Goal: Information Seeking & Learning: Learn about a topic

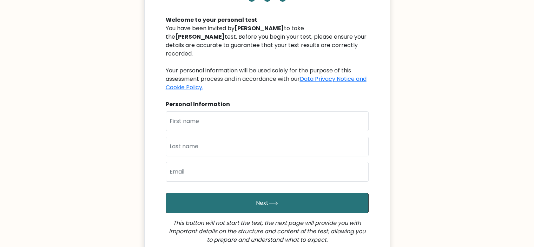
scroll to position [68, 0]
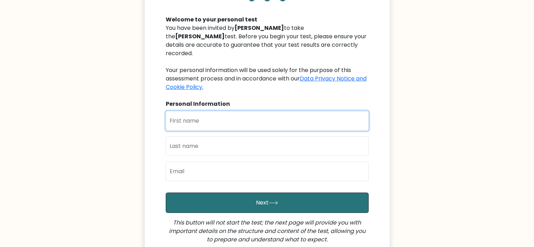
click at [215, 117] on input "text" at bounding box center [267, 121] width 203 height 20
type input "Deniz"
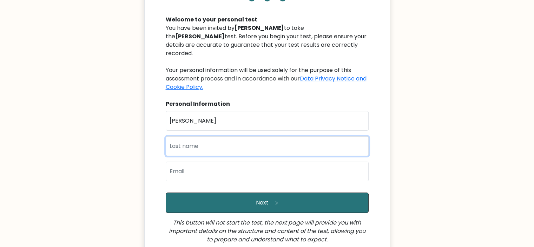
click at [208, 136] on input "text" at bounding box center [267, 146] width 203 height 20
type input "Kerimova"
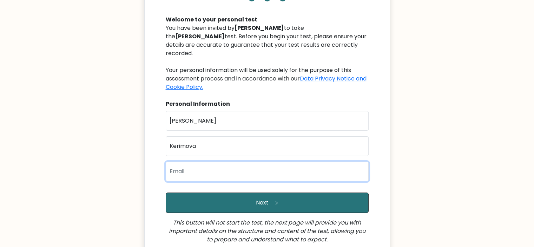
click at [195, 161] on input "email" at bounding box center [267, 171] width 203 height 20
type input "kerimovadeniz287@gmail.com"
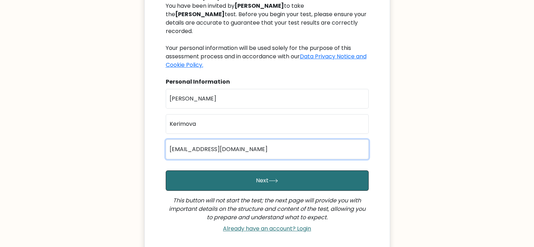
scroll to position [91, 0]
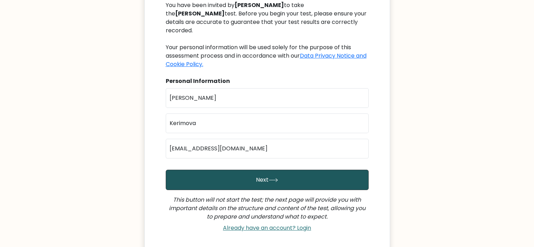
click at [264, 172] on button "Next" at bounding box center [267, 180] width 203 height 20
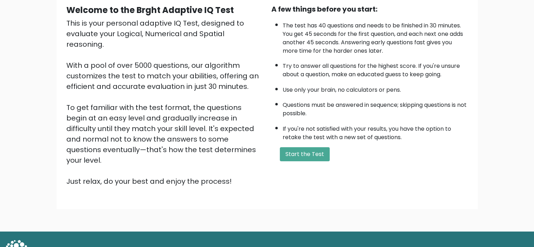
scroll to position [74, 0]
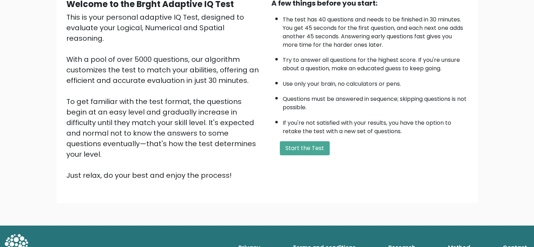
click at [332, 92] on li "Questions must be answered in sequence; skipping questions is not possible." at bounding box center [375, 101] width 185 height 20
click at [305, 146] on button "Start the Test" at bounding box center [305, 148] width 50 height 14
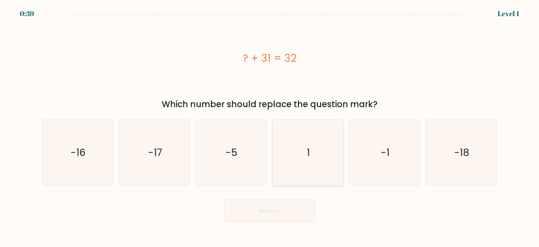
click at [303, 159] on icon "1" at bounding box center [308, 152] width 66 height 66
click at [270, 127] on input "d. 1" at bounding box center [270, 126] width 0 height 4
radio input "true"
click at [260, 214] on button "Next" at bounding box center [269, 210] width 91 height 22
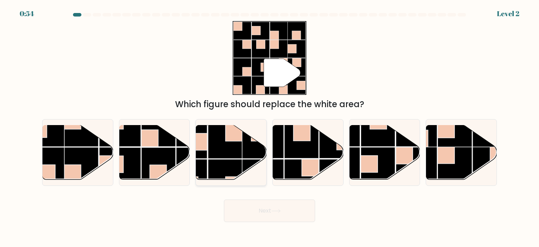
click at [212, 141] on rect at bounding box center [225, 141] width 34 height 34
click at [270, 127] on input "c." at bounding box center [270, 126] width 0 height 4
radio input "true"
click at [253, 208] on button "Next" at bounding box center [269, 210] width 91 height 22
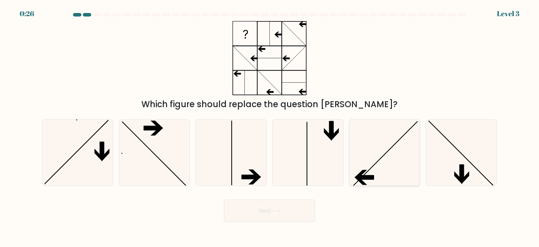
click at [383, 164] on icon at bounding box center [385, 152] width 66 height 66
click at [270, 127] on input "e." at bounding box center [270, 126] width 0 height 4
radio input "true"
click at [268, 211] on button "Next" at bounding box center [269, 210] width 91 height 22
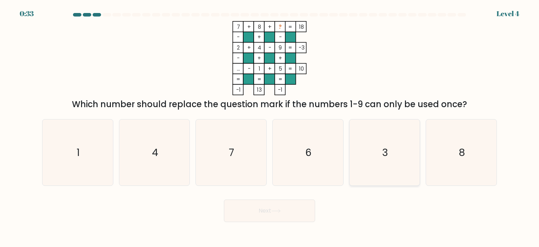
click at [385, 155] on text "3" at bounding box center [385, 152] width 6 height 14
click at [270, 127] on input "e. 3" at bounding box center [270, 126] width 0 height 4
radio input "true"
click at [283, 210] on button "Next" at bounding box center [269, 210] width 91 height 22
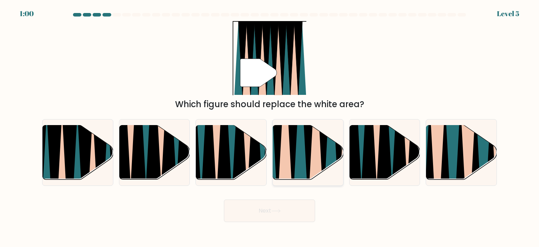
click at [300, 146] on icon at bounding box center [300, 124] width 15 height 141
click at [270, 127] on input "d." at bounding box center [270, 126] width 0 height 4
radio input "true"
click at [258, 208] on button "Next" at bounding box center [269, 210] width 91 height 22
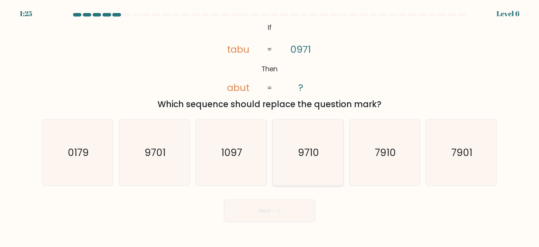
click at [306, 146] on text "9710" at bounding box center [308, 152] width 21 height 14
click at [270, 127] on input "d. 9710" at bounding box center [270, 126] width 0 height 4
radio input "true"
click at [249, 212] on button "Next" at bounding box center [269, 210] width 91 height 22
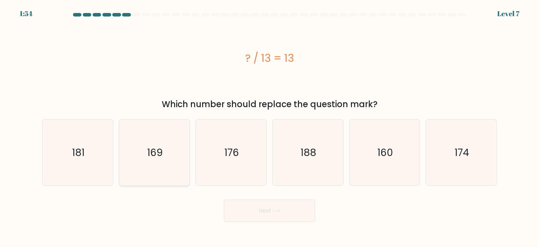
click at [166, 157] on icon "169" at bounding box center [154, 152] width 66 height 66
click at [270, 127] on input "b. 169" at bounding box center [270, 126] width 0 height 4
radio input "true"
click at [272, 214] on button "Next" at bounding box center [269, 210] width 91 height 22
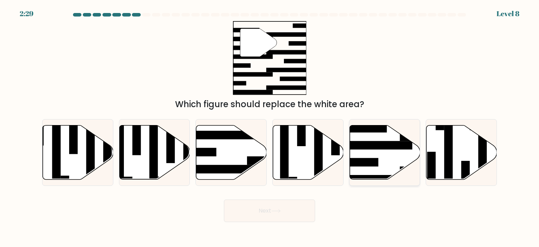
click at [385, 146] on rect at bounding box center [374, 145] width 77 height 8
click at [270, 127] on input "e." at bounding box center [270, 126] width 0 height 4
radio input "true"
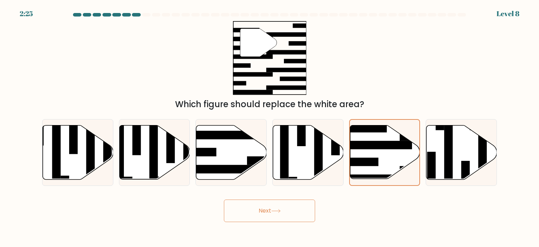
click at [256, 205] on button "Next" at bounding box center [269, 210] width 91 height 22
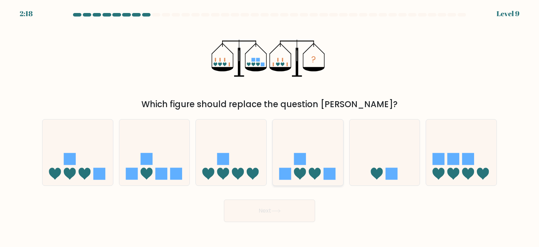
click at [297, 158] on rect at bounding box center [300, 159] width 12 height 12
click at [270, 127] on input "d." at bounding box center [270, 126] width 0 height 4
radio input "true"
click at [282, 207] on button "Next" at bounding box center [269, 210] width 91 height 22
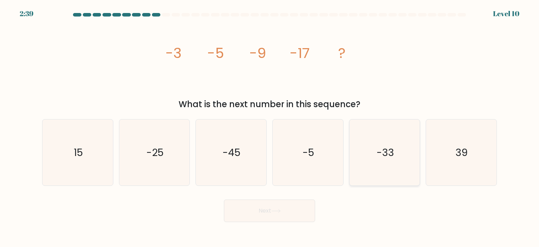
click at [388, 148] on text "-33" at bounding box center [386, 152] width 18 height 14
click at [270, 127] on input "e. -33" at bounding box center [270, 126] width 0 height 4
radio input "true"
click at [283, 208] on button "Next" at bounding box center [269, 210] width 91 height 22
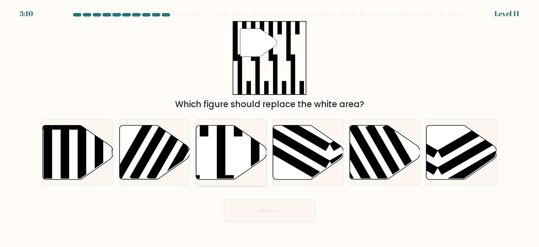
click at [220, 150] on rect at bounding box center [221, 149] width 8 height 77
click at [270, 127] on input "c." at bounding box center [270, 126] width 0 height 4
radio input "true"
click at [259, 216] on button "Next" at bounding box center [269, 210] width 91 height 22
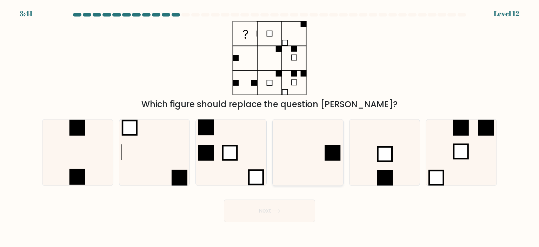
click at [322, 135] on icon at bounding box center [308, 152] width 66 height 66
click at [270, 127] on input "d." at bounding box center [270, 126] width 0 height 4
radio input "true"
click at [264, 213] on button "Next" at bounding box center [269, 210] width 91 height 22
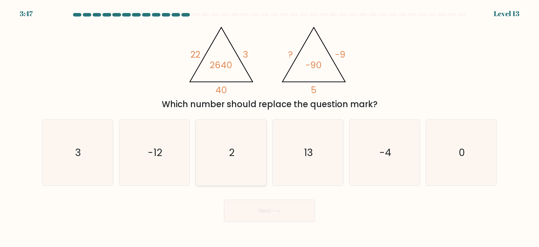
click at [216, 154] on icon "2" at bounding box center [231, 152] width 66 height 66
click at [270, 127] on input "c. 2" at bounding box center [270, 126] width 0 height 4
radio input "true"
click at [265, 216] on button "Next" at bounding box center [269, 210] width 91 height 22
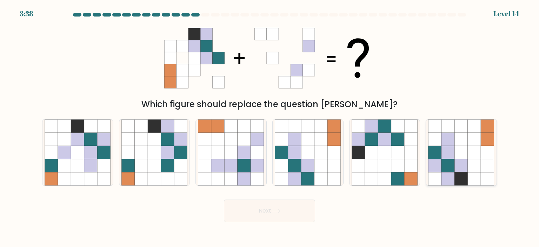
click at [452, 170] on icon at bounding box center [448, 165] width 13 height 13
click at [270, 127] on input "f." at bounding box center [270, 126] width 0 height 4
radio input "true"
click at [275, 214] on button "Next" at bounding box center [269, 210] width 91 height 22
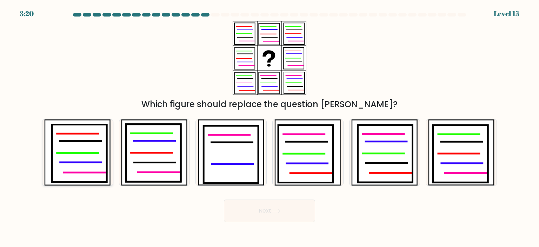
click at [86, 148] on icon at bounding box center [79, 153] width 55 height 58
click at [270, 127] on input "a." at bounding box center [270, 126] width 0 height 4
radio input "true"
click at [260, 213] on button "Next" at bounding box center [269, 210] width 91 height 22
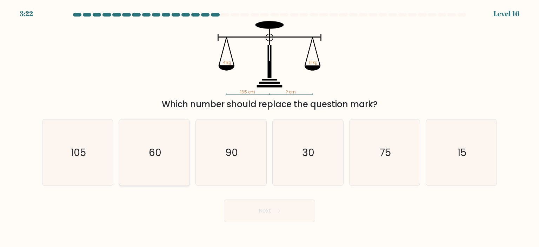
click at [135, 174] on icon "60" at bounding box center [154, 152] width 66 height 66
click at [270, 127] on input "b. 60" at bounding box center [270, 126] width 0 height 4
radio input "true"
click at [250, 214] on button "Next" at bounding box center [269, 210] width 91 height 22
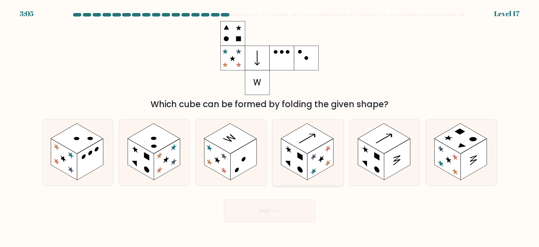
click at [297, 155] on rect at bounding box center [294, 159] width 26 height 41
click at [270, 127] on input "d." at bounding box center [270, 126] width 0 height 4
radio input "true"
click at [275, 213] on icon at bounding box center [275, 211] width 9 height 4
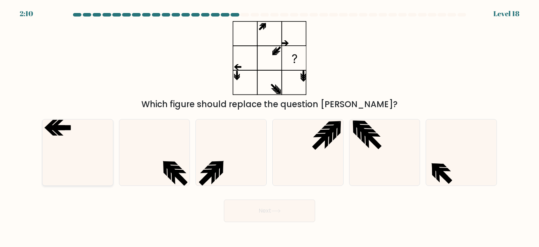
click at [69, 153] on icon at bounding box center [78, 152] width 66 height 66
click at [270, 127] on input "a." at bounding box center [270, 126] width 0 height 4
radio input "true"
click at [258, 213] on button "Next" at bounding box center [269, 210] width 91 height 22
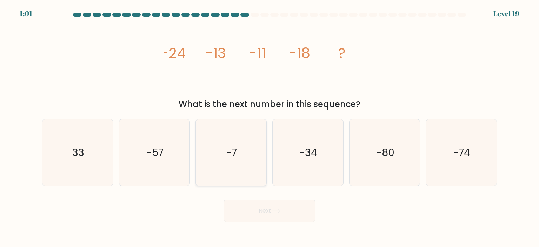
click at [220, 163] on icon "-7" at bounding box center [231, 152] width 66 height 66
click at [270, 127] on input "c. -7" at bounding box center [270, 126] width 0 height 4
radio input "true"
click at [274, 210] on icon at bounding box center [275, 211] width 9 height 4
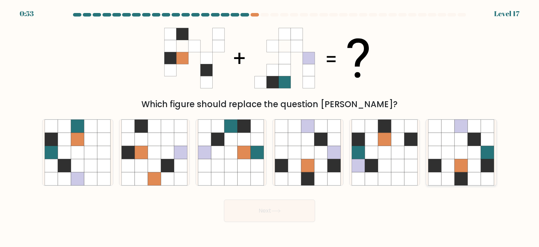
click at [451, 150] on icon at bounding box center [448, 152] width 13 height 13
click at [270, 127] on input "f." at bounding box center [270, 126] width 0 height 4
radio input "true"
click at [250, 209] on button "Next" at bounding box center [269, 210] width 91 height 22
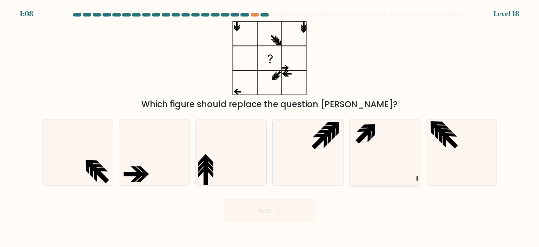
click at [395, 141] on icon at bounding box center [385, 152] width 66 height 66
click at [270, 127] on input "e." at bounding box center [270, 126] width 0 height 4
radio input "true"
click at [271, 214] on button "Next" at bounding box center [269, 210] width 91 height 22
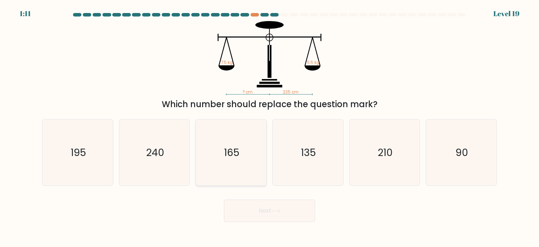
click at [252, 164] on icon "165" at bounding box center [231, 152] width 66 height 66
click at [270, 127] on input "c. 165" at bounding box center [270, 126] width 0 height 4
radio input "true"
click at [265, 203] on button "Next" at bounding box center [269, 210] width 91 height 22
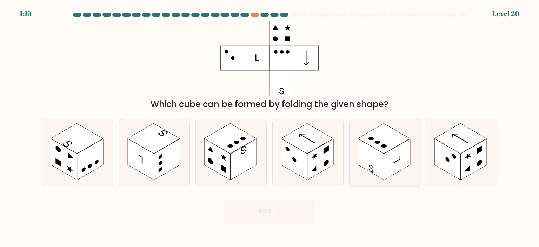
click at [384, 146] on circle at bounding box center [384, 146] width 8 height 5
click at [270, 127] on input "e." at bounding box center [270, 126] width 0 height 4
radio input "true"
click at [260, 212] on button "Next" at bounding box center [269, 210] width 91 height 22
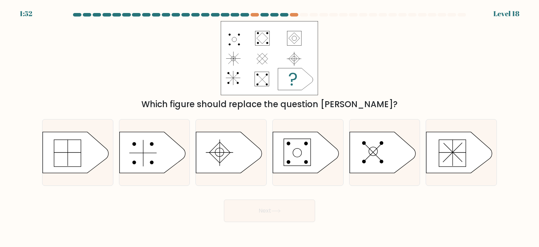
click at [283, 14] on div at bounding box center [284, 15] width 8 height 4
click at [293, 14] on div at bounding box center [294, 15] width 8 height 4
click at [81, 131] on div at bounding box center [77, 152] width 71 height 67
click at [270, 127] on input "a." at bounding box center [270, 126] width 0 height 4
radio input "true"
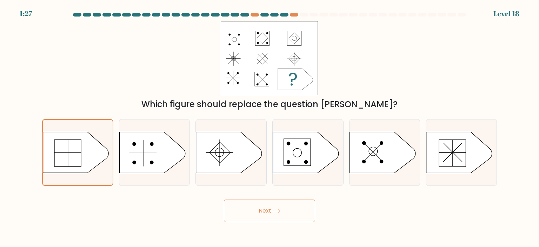
click at [261, 218] on button "Next" at bounding box center [269, 210] width 91 height 22
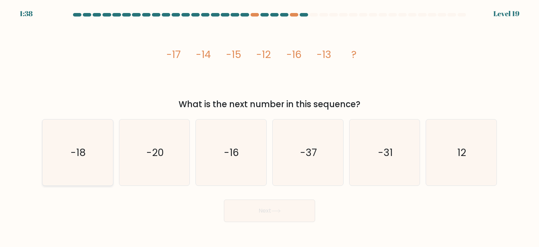
click at [101, 147] on icon "-18" at bounding box center [78, 152] width 66 height 66
click at [270, 127] on input "a. -18" at bounding box center [270, 126] width 0 height 4
radio input "true"
click at [251, 219] on button "Next" at bounding box center [269, 210] width 91 height 22
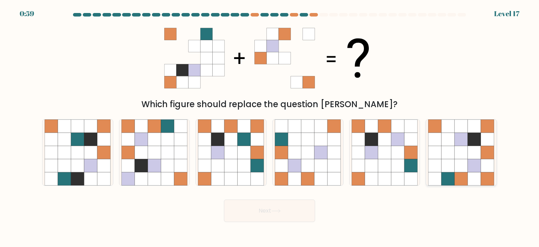
click at [436, 174] on icon at bounding box center [435, 178] width 13 height 13
click at [270, 127] on input "f." at bounding box center [270, 126] width 0 height 4
radio input "true"
click at [292, 214] on button "Next" at bounding box center [269, 210] width 91 height 22
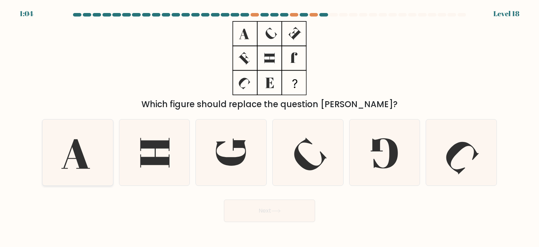
click at [75, 179] on icon at bounding box center [78, 152] width 66 height 66
click at [270, 127] on input "a." at bounding box center [270, 126] width 0 height 4
radio input "true"
click at [293, 212] on button "Next" at bounding box center [269, 210] width 91 height 22
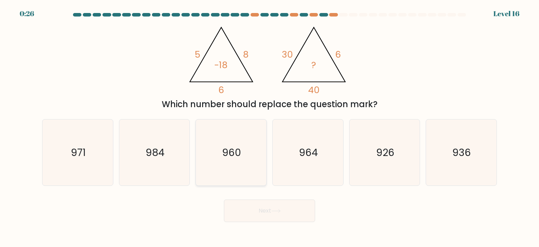
click at [223, 157] on text "960" at bounding box center [232, 152] width 19 height 14
click at [270, 127] on input "c. 960" at bounding box center [270, 126] width 0 height 4
radio input "true"
click at [278, 207] on button "Next" at bounding box center [269, 210] width 91 height 22
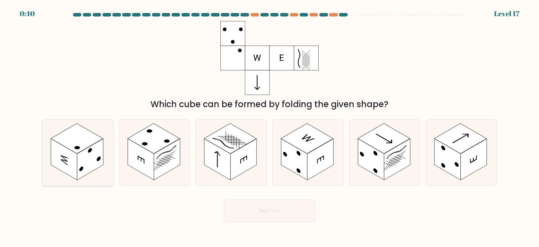
click at [76, 176] on rect at bounding box center [64, 159] width 26 height 41
click at [270, 127] on input "a." at bounding box center [270, 126] width 0 height 4
radio input "true"
click at [268, 215] on button "Next" at bounding box center [269, 210] width 91 height 22
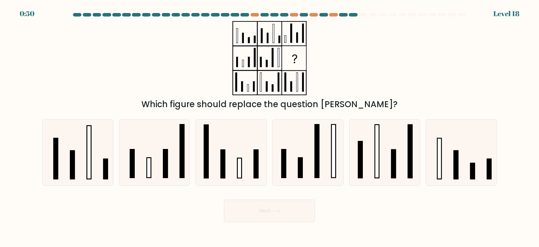
click at [68, 188] on form at bounding box center [269, 117] width 539 height 209
click at [86, 177] on icon at bounding box center [78, 152] width 66 height 66
click at [270, 127] on input "a." at bounding box center [270, 126] width 0 height 4
radio input "true"
click at [246, 212] on button "Next" at bounding box center [269, 210] width 91 height 22
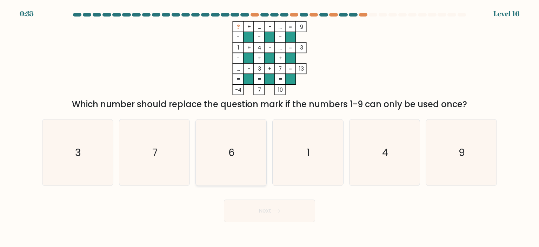
click at [224, 154] on icon "6" at bounding box center [231, 152] width 66 height 66
click at [270, 127] on input "c. 6" at bounding box center [270, 126] width 0 height 4
radio input "true"
click at [254, 221] on button "Next" at bounding box center [269, 210] width 91 height 22
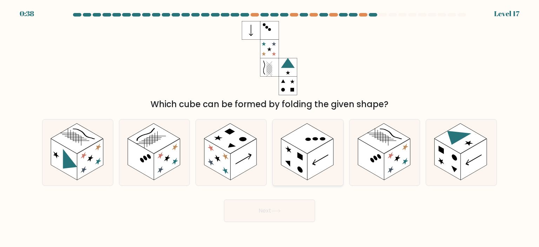
click at [302, 172] on circle at bounding box center [300, 169] width 5 height 8
click at [270, 127] on input "d." at bounding box center [270, 126] width 0 height 4
radio input "true"
click at [302, 172] on circle at bounding box center [300, 169] width 5 height 8
click at [270, 127] on input "d." at bounding box center [270, 126] width 0 height 4
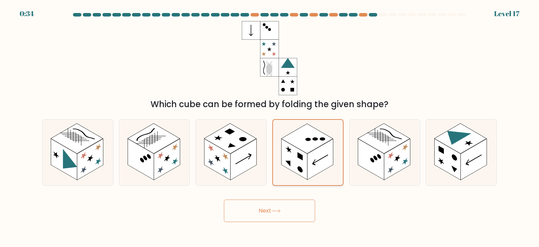
click at [302, 172] on circle at bounding box center [300, 169] width 5 height 8
click at [270, 127] on input "d." at bounding box center [270, 126] width 0 height 4
click at [218, 159] on icon at bounding box center [217, 158] width 6 height 9
click at [270, 127] on input "c." at bounding box center [270, 126] width 0 height 4
radio input "true"
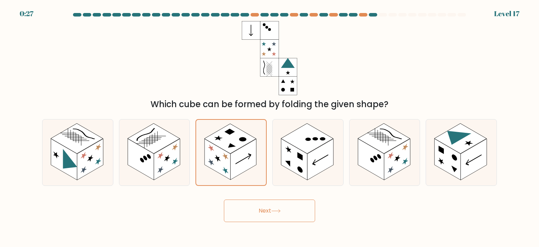
click at [264, 215] on button "Next" at bounding box center [269, 210] width 91 height 22
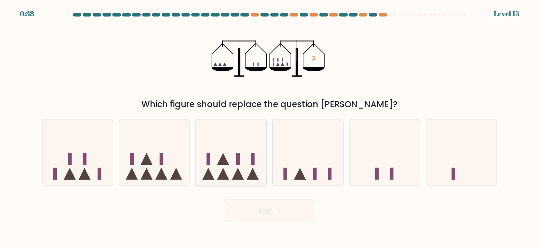
click at [235, 163] on icon at bounding box center [231, 152] width 71 height 58
click at [270, 127] on input "c." at bounding box center [270, 126] width 0 height 4
radio input "true"
click at [244, 208] on button "Next" at bounding box center [269, 210] width 91 height 22
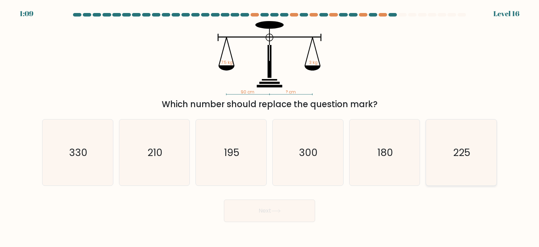
click at [462, 128] on icon "225" at bounding box center [461, 152] width 66 height 66
click at [270, 127] on input "f. 225" at bounding box center [270, 126] width 0 height 4
radio input "true"
click at [268, 205] on button "Next" at bounding box center [269, 210] width 91 height 22
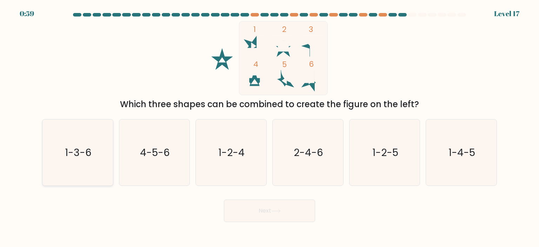
click at [75, 164] on icon "1-3-6" at bounding box center [78, 152] width 66 height 66
click at [270, 127] on input "a. 1-3-6" at bounding box center [270, 126] width 0 height 4
radio input "true"
click at [254, 216] on button "Next" at bounding box center [269, 210] width 91 height 22
click at [263, 214] on button "Next" at bounding box center [269, 210] width 91 height 22
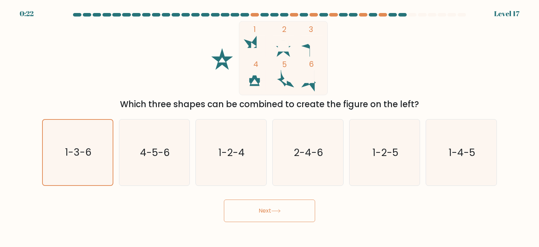
click at [263, 214] on button "Next" at bounding box center [269, 210] width 91 height 22
click at [79, 160] on icon "1-3-6" at bounding box center [77, 152] width 65 height 65
click at [270, 127] on input "a. 1-3-6" at bounding box center [270, 126] width 0 height 4
click at [270, 213] on button "Next" at bounding box center [269, 210] width 91 height 22
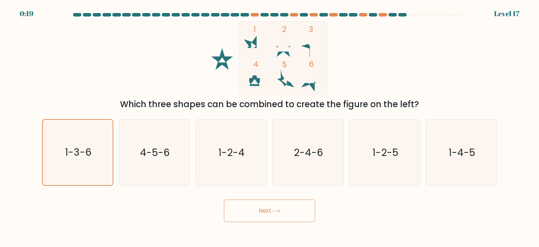
click at [270, 213] on button "Next" at bounding box center [269, 210] width 91 height 22
click at [306, 208] on button "Next" at bounding box center [269, 210] width 91 height 22
click at [152, 149] on text "4-5-6" at bounding box center [155, 152] width 30 height 14
click at [270, 127] on input "b. 4-5-6" at bounding box center [270, 126] width 0 height 4
radio input "true"
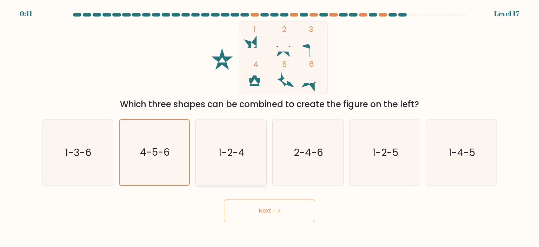
click at [221, 158] on text "1-2-4" at bounding box center [232, 152] width 26 height 14
click at [270, 127] on input "c. 1-2-4" at bounding box center [270, 126] width 0 height 4
radio input "true"
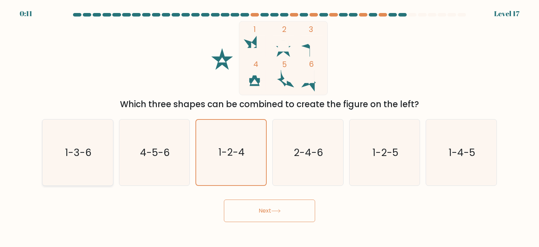
click at [96, 170] on icon "1-3-6" at bounding box center [78, 152] width 66 height 66
click at [270, 127] on input "a. 1-3-6" at bounding box center [270, 126] width 0 height 4
radio input "true"
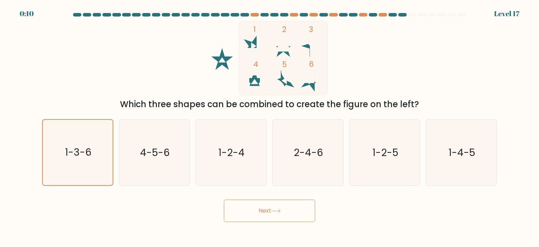
click at [260, 207] on button "Next" at bounding box center [269, 210] width 91 height 22
click at [332, 225] on body "0:02 Level 17" at bounding box center [269, 123] width 539 height 247
click at [269, 212] on button "Next" at bounding box center [269, 210] width 91 height 22
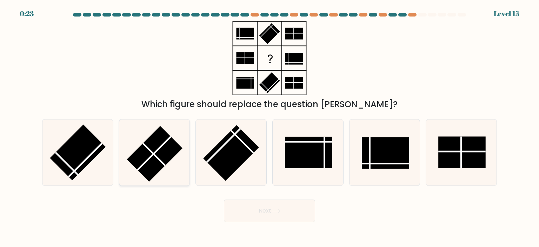
click at [154, 157] on rect at bounding box center [155, 154] width 56 height 56
click at [270, 127] on input "b." at bounding box center [270, 126] width 0 height 4
radio input "true"
click at [251, 211] on button "Next" at bounding box center [269, 210] width 91 height 22
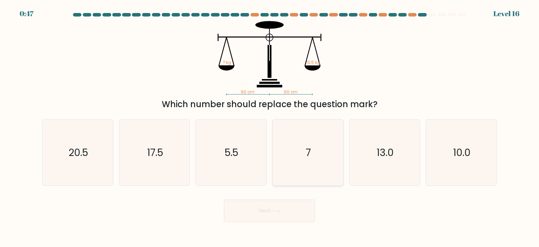
click at [280, 150] on icon "7" at bounding box center [308, 152] width 66 height 66
click at [270, 127] on input "d. 7" at bounding box center [270, 126] width 0 height 4
radio input "true"
click at [254, 215] on button "Next" at bounding box center [269, 210] width 91 height 22
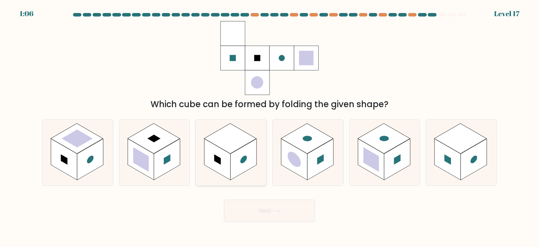
click at [244, 143] on rect at bounding box center [230, 138] width 52 height 30
click at [270, 127] on input "c." at bounding box center [270, 126] width 0 height 4
radio input "true"
click at [272, 213] on button "Next" at bounding box center [269, 210] width 91 height 22
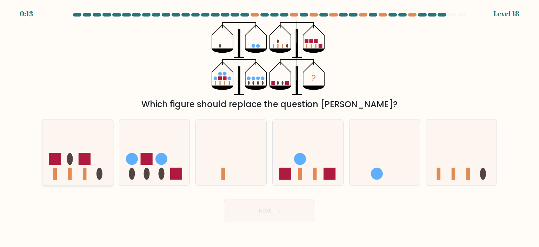
click at [91, 163] on icon at bounding box center [77, 152] width 71 height 58
click at [270, 127] on input "a." at bounding box center [270, 126] width 0 height 4
radio input "true"
click at [253, 214] on button "Next" at bounding box center [269, 210] width 91 height 22
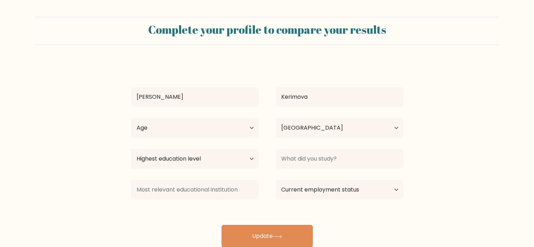
select select "AZ"
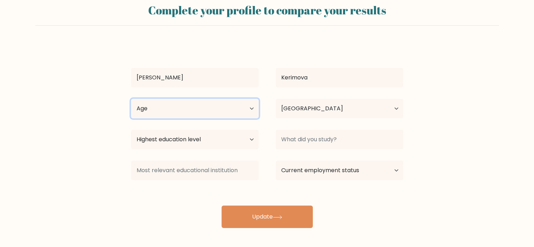
click at [249, 107] on select "Age Under 18 years old 18-24 years old 25-34 years old 35-44 years old 45-54 ye…" at bounding box center [195, 109] width 128 height 20
select select "18_24"
click at [131, 99] on select "Age Under 18 years old 18-24 years old 25-34 years old 35-44 years old 45-54 ye…" at bounding box center [195, 109] width 128 height 20
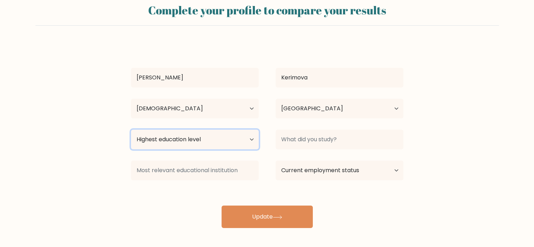
click at [195, 139] on select "Highest education level No schooling Primary Lower Secondary Upper Secondary Oc…" at bounding box center [195, 140] width 128 height 20
select select "masters_degree"
click at [131, 130] on select "Highest education level No schooling Primary Lower Secondary Upper Secondary Oc…" at bounding box center [195, 140] width 128 height 20
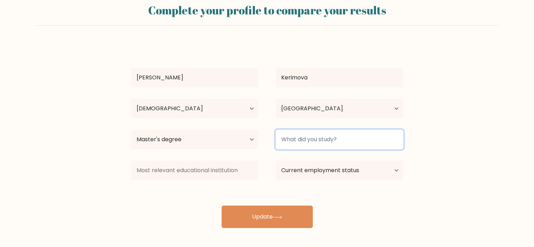
click at [353, 141] on input at bounding box center [340, 140] width 128 height 20
type input "cybersecurity"
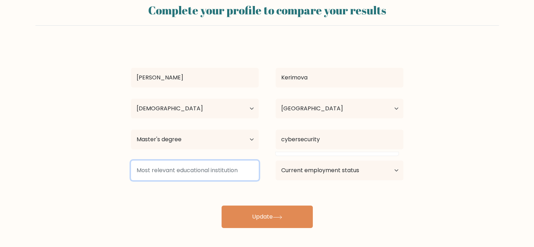
click at [194, 171] on input at bounding box center [195, 170] width 128 height 20
click at [187, 164] on input at bounding box center [195, 170] width 128 height 20
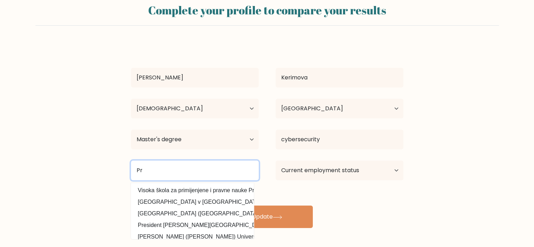
type input "P"
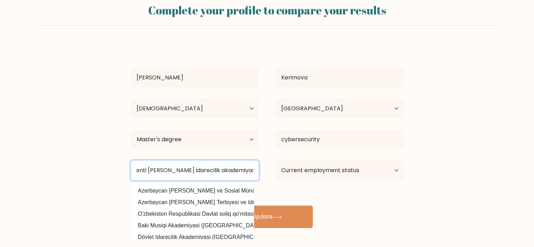
scroll to position [0, 88]
type input "Azerbaycan respublikasi prezidenti yaninda dovlet idarecilik akademiyasi"
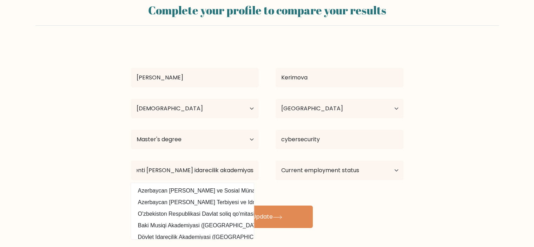
click at [297, 193] on div "Deniz Kerimova Age Under 18 years old 18-24 years old 25-34 years old 35-44 yea…" at bounding box center [267, 134] width 281 height 185
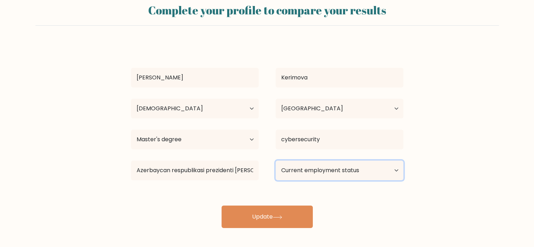
click at [322, 175] on select "Current employment status Employed Student Retired Other / prefer not to answer" at bounding box center [340, 170] width 128 height 20
select select "student"
click at [276, 160] on select "Current employment status Employed Student Retired Other / prefer not to answer" at bounding box center [340, 170] width 128 height 20
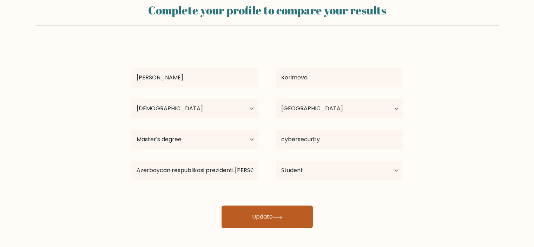
click at [274, 217] on button "Update" at bounding box center [266, 216] width 91 height 22
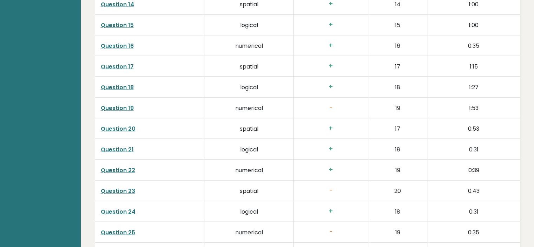
scroll to position [1401, 0]
click at [128, 108] on link "Question 19" at bounding box center [117, 108] width 33 height 8
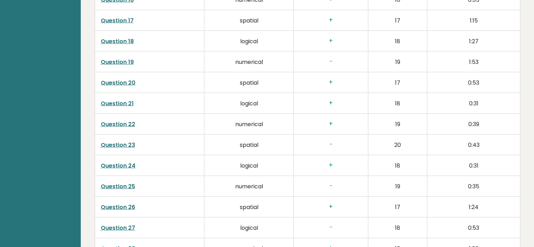
scroll to position [1449, 0]
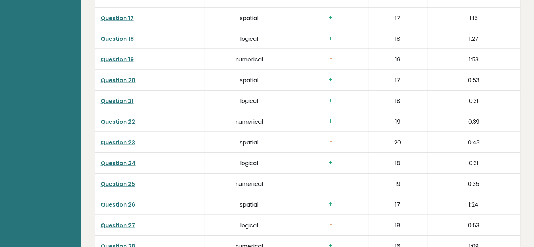
click at [131, 138] on link "Question 23" at bounding box center [118, 142] width 34 height 8
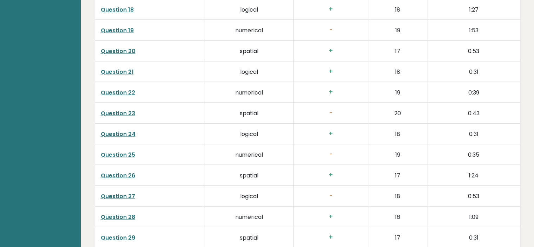
scroll to position [1485, 0]
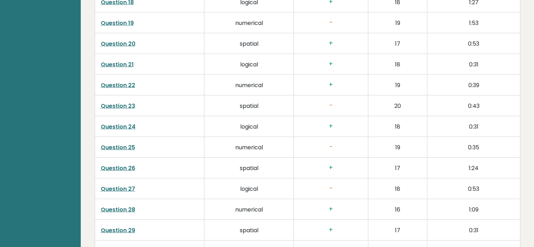
click at [125, 143] on link "Question 25" at bounding box center [118, 147] width 34 height 8
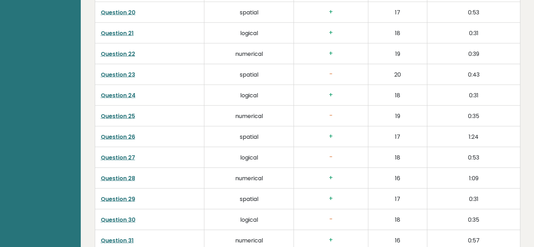
scroll to position [1522, 0]
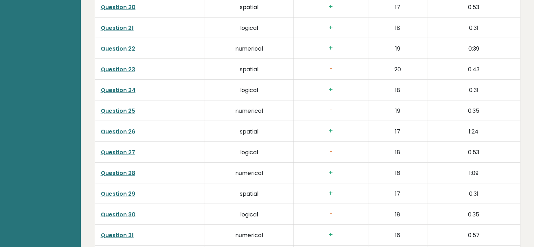
click at [126, 148] on link "Question 27" at bounding box center [118, 152] width 34 height 8
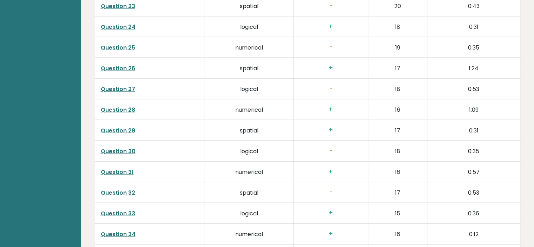
scroll to position [1587, 0]
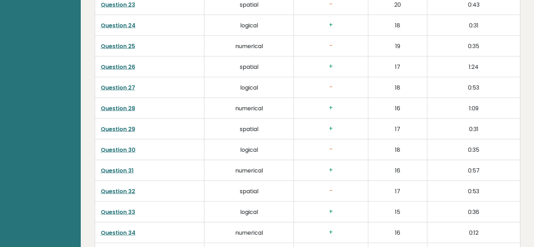
click at [128, 146] on link "Question 30" at bounding box center [118, 150] width 35 height 8
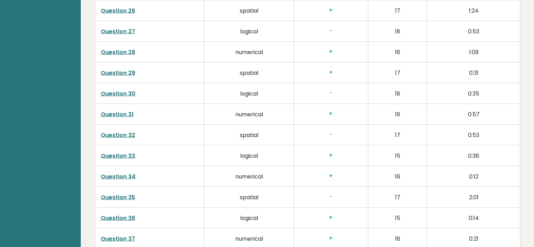
scroll to position [1644, 0]
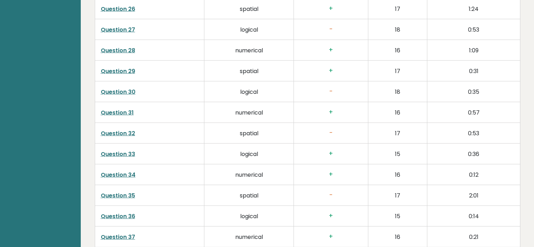
click at [114, 191] on link "Question 35" at bounding box center [118, 195] width 34 height 8
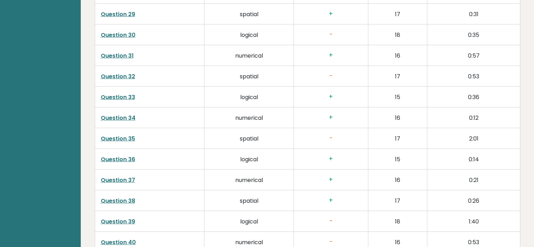
scroll to position [1702, 0]
click at [131, 134] on link "Question 35" at bounding box center [118, 138] width 34 height 8
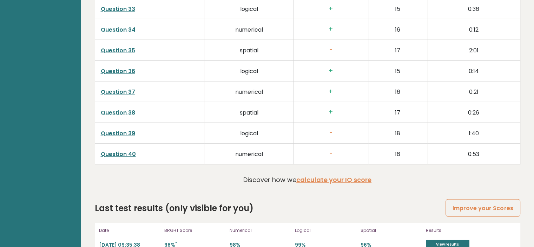
scroll to position [1802, 0]
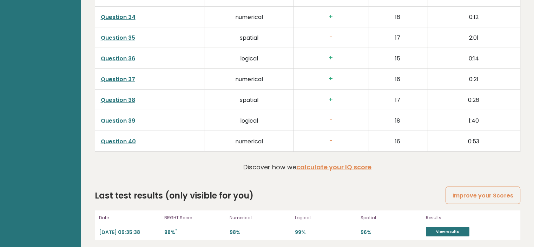
click at [124, 118] on link "Question 39" at bounding box center [118, 121] width 34 height 8
click at [340, 163] on link "calculate your IQ score" at bounding box center [333, 167] width 75 height 9
click at [441, 227] on link "View results" at bounding box center [448, 231] width 44 height 9
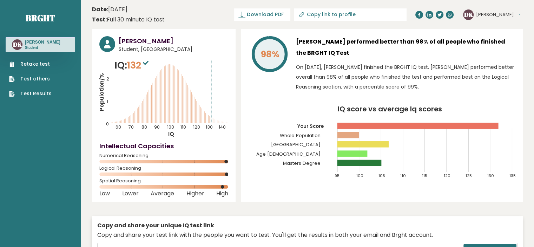
scroll to position [0, 0]
click at [136, 69] on span "132" at bounding box center [138, 65] width 23 height 13
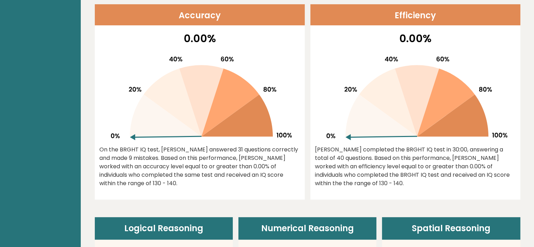
scroll to position [302, 0]
click at [373, 182] on div "0.00% Deniz completed the BRGHT IQ test in 30:00, answering a total of 40 quest…" at bounding box center [415, 115] width 210 height 169
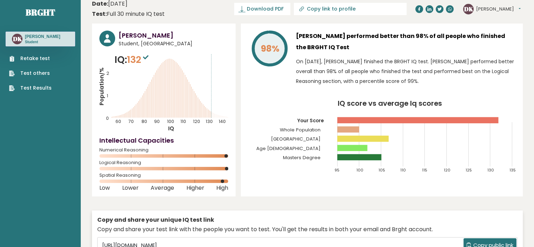
scroll to position [0, 0]
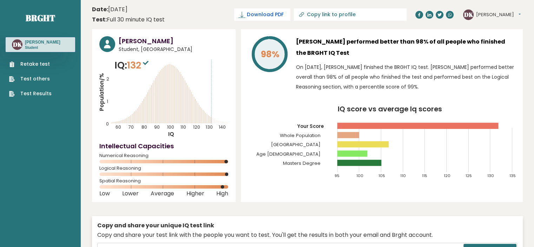
click at [283, 17] on span "Download PDF" at bounding box center [265, 14] width 37 height 7
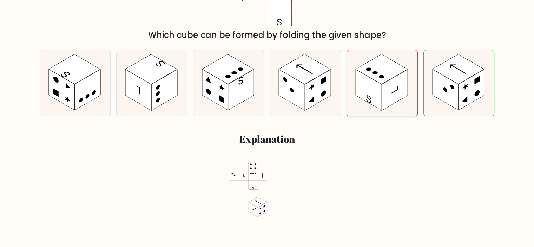
scroll to position [209, 0]
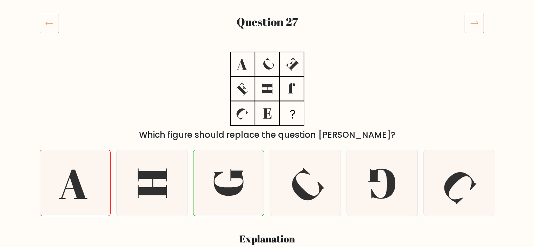
scroll to position [72, 0]
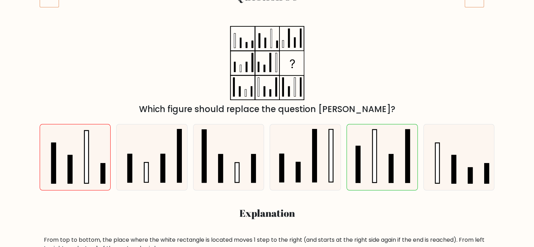
scroll to position [108, 0]
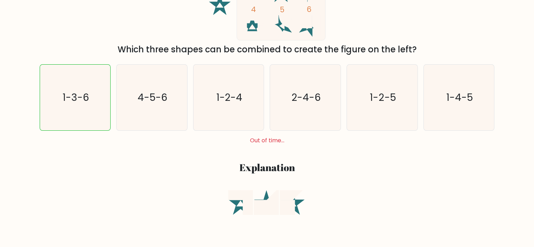
scroll to position [170, 0]
click at [85, 108] on icon "1-3-6" at bounding box center [75, 97] width 66 height 66
radio input "true"
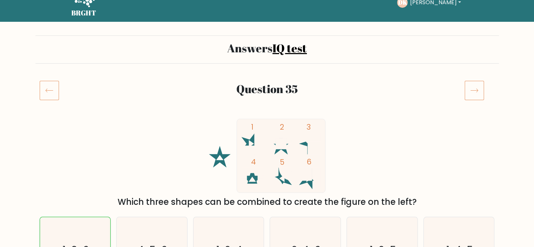
scroll to position [1, 0]
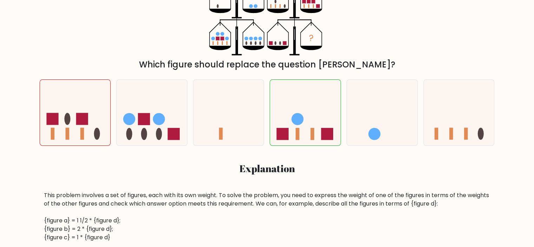
scroll to position [155, 0]
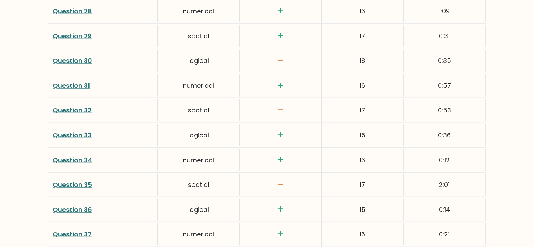
scroll to position [1866, 0]
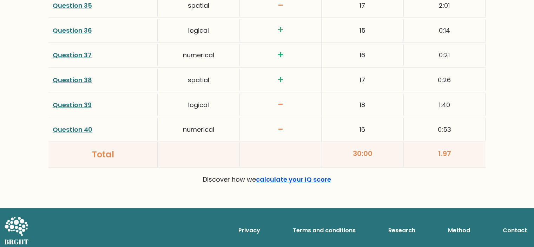
click at [288, 175] on link "calculate your IQ score" at bounding box center [293, 179] width 75 height 9
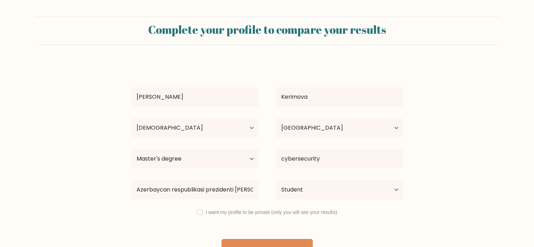
select select "18_24"
select select "AZ"
select select "masters_degree"
select select "student"
